Goal: Task Accomplishment & Management: Manage account settings

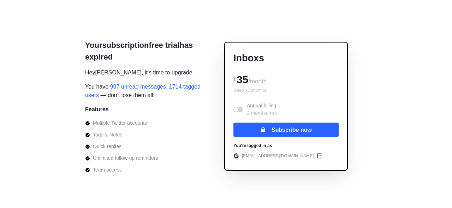
scroll to position [4, 0]
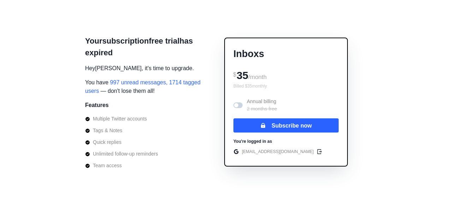
click at [253, 152] on p "[EMAIL_ADDRESS][DOMAIN_NAME]" at bounding box center [278, 151] width 72 height 6
click at [317, 153] on icon "edit" at bounding box center [320, 151] width 6 height 6
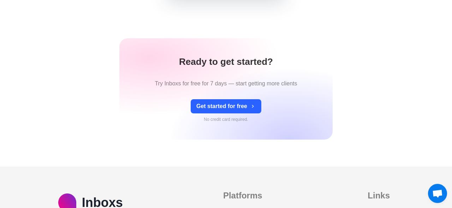
scroll to position [301, 0]
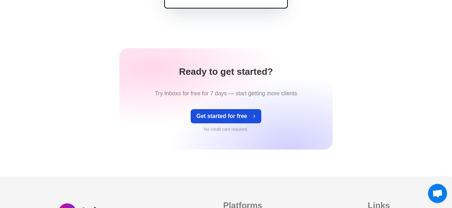
click at [237, 119] on button "Get started for free" at bounding box center [226, 116] width 71 height 14
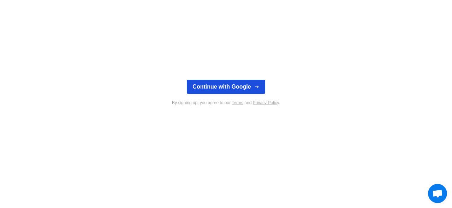
click at [236, 84] on button "Continue with Google" at bounding box center [226, 87] width 78 height 14
